Goal: Task Accomplishment & Management: Complete application form

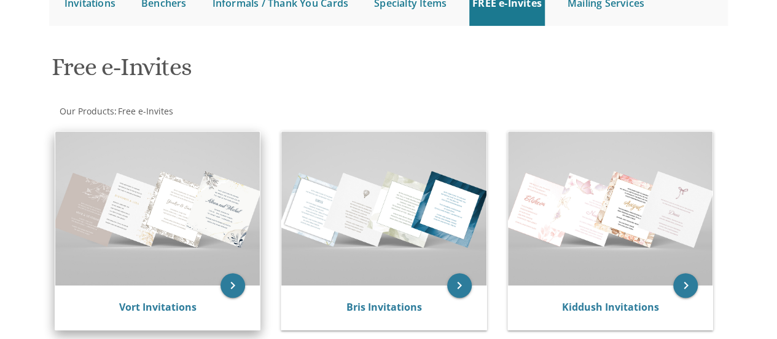
scroll to position [145, 0]
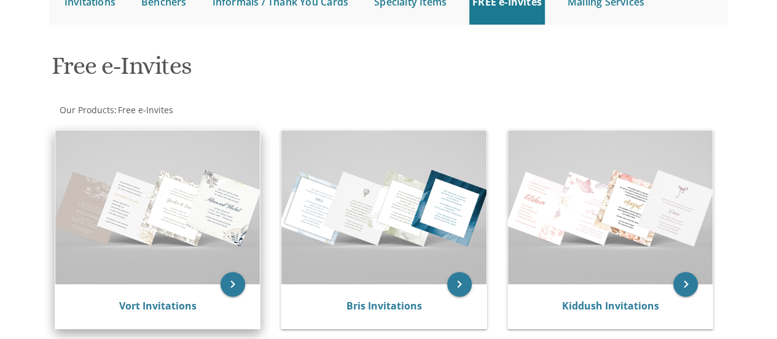
click at [136, 229] on img at bounding box center [157, 207] width 205 height 154
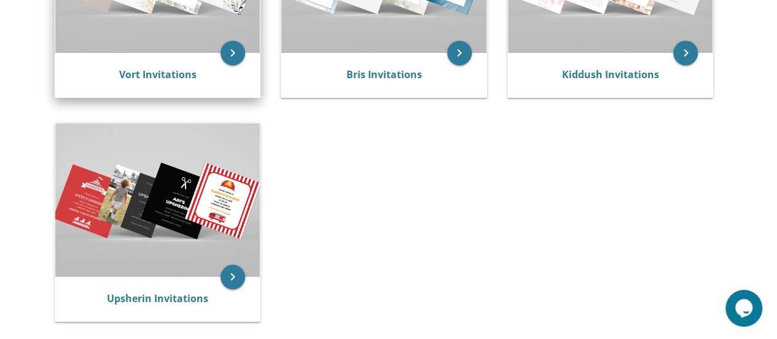
scroll to position [377, 0]
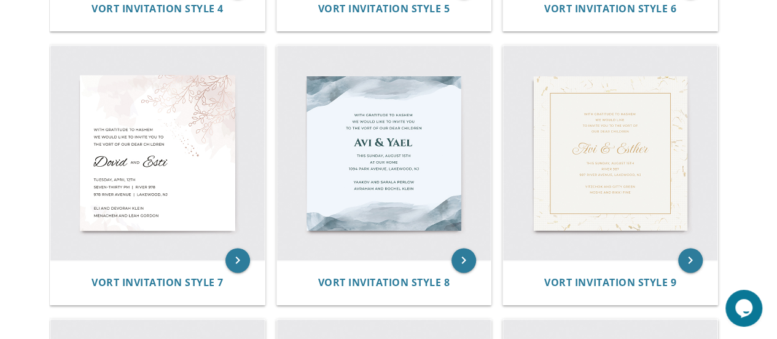
scroll to position [783, 0]
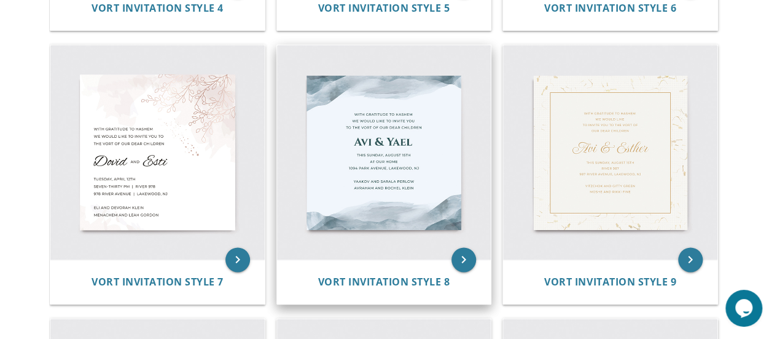
click at [350, 197] on img at bounding box center [384, 152] width 214 height 214
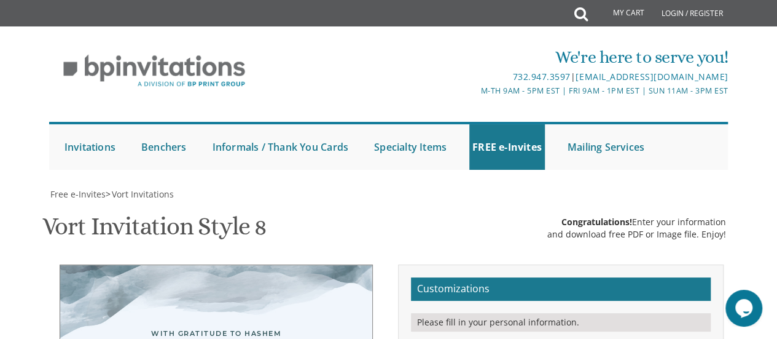
type textarea "Zevi & Tzippy"
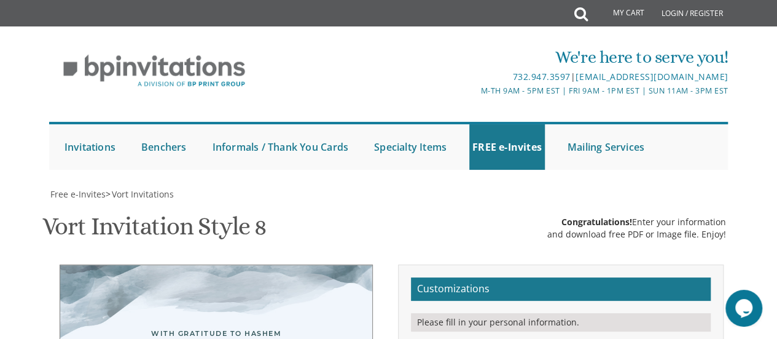
drag, startPoint x: 559, startPoint y: 240, endPoint x: 506, endPoint y: 244, distance: 53.0
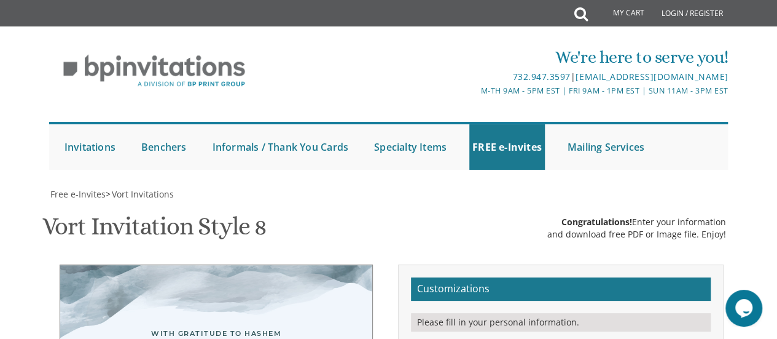
type textarea "This Sunday, August 15th At our home 1929 barclay, Montreal, QC"
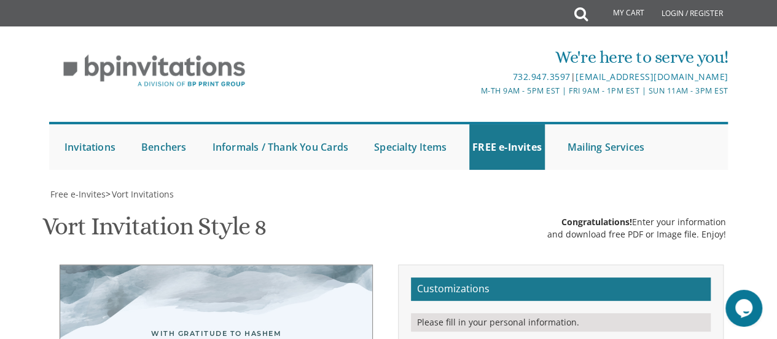
type textarea "Yaakov and Sarala Kleiman mendy and soshie Karmel"
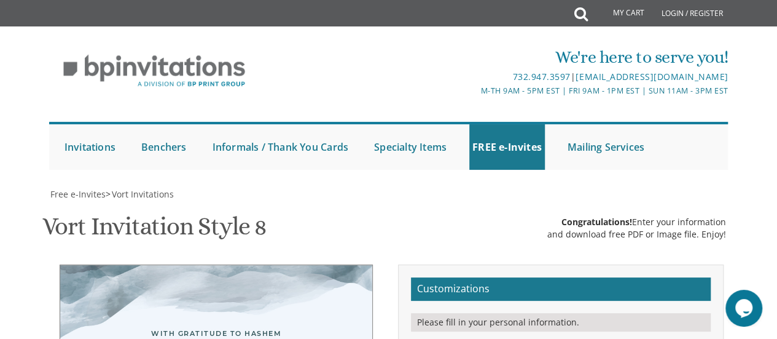
type textarea "With gratitude to Hashem We would like to invite you to The lechaim of our dear…"
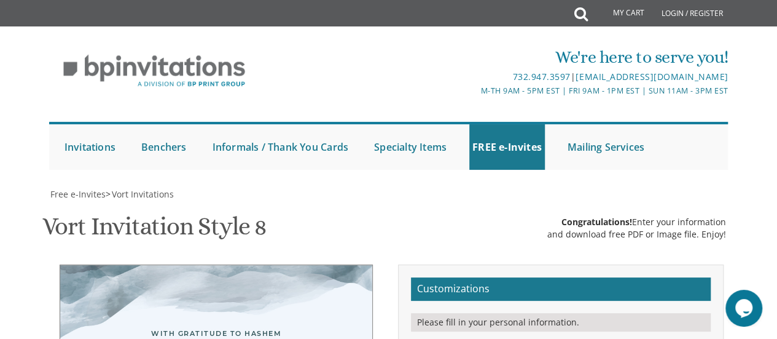
type textarea "tonight, wednesday, october 1st 7:00-9:00pm At our home 1929 barclay, Montreal,…"
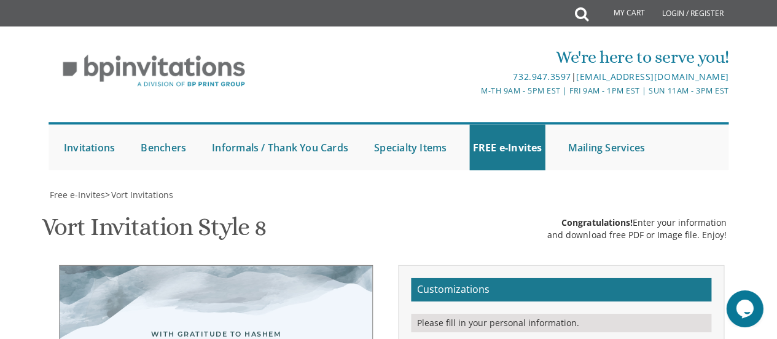
scroll to position [262, 0]
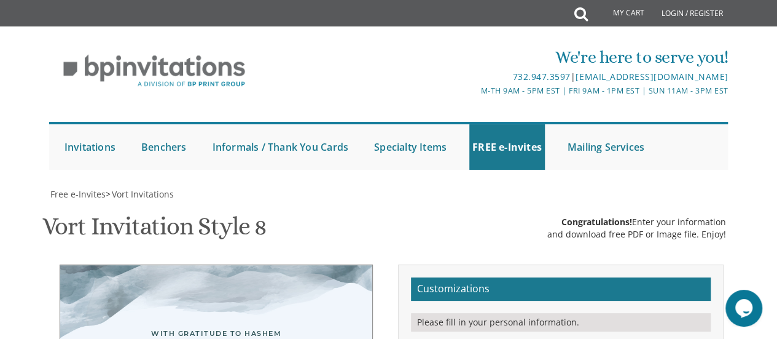
type textarea "Zevi & Tzippy"
